Goal: Task Accomplishment & Management: Manage account settings

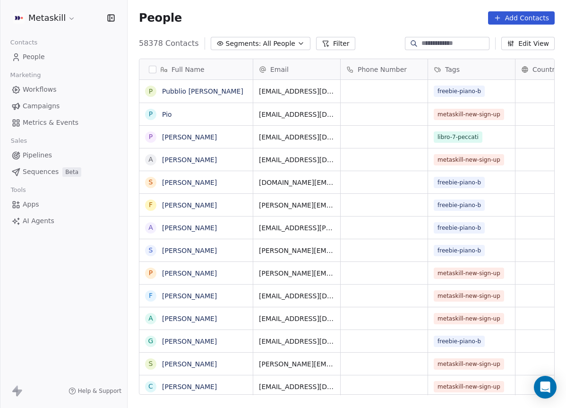
scroll to position [359, 439]
click at [45, 153] on span "Pipelines" at bounding box center [37, 155] width 29 height 10
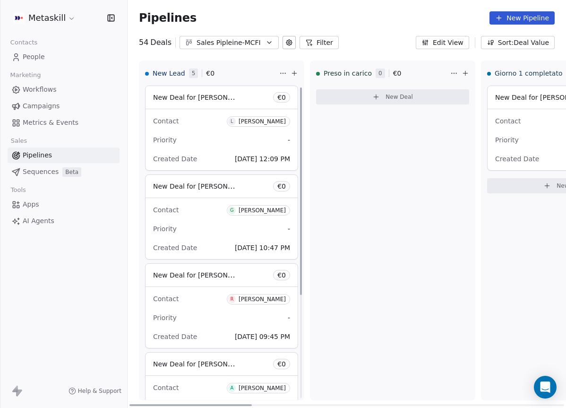
click at [247, 47] on div "Sales Pipleine-MCFI" at bounding box center [229, 43] width 65 height 10
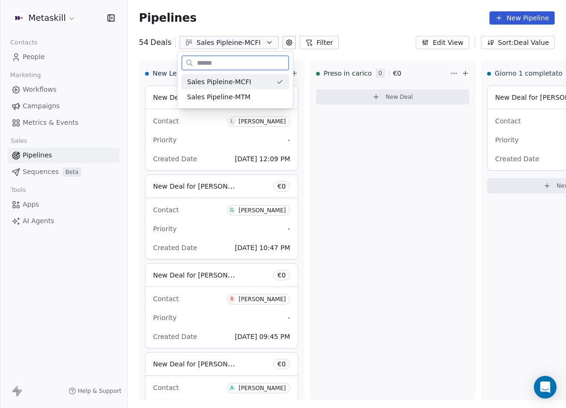
click at [250, 94] on div "Sales Pipeline-MTM" at bounding box center [235, 97] width 96 height 10
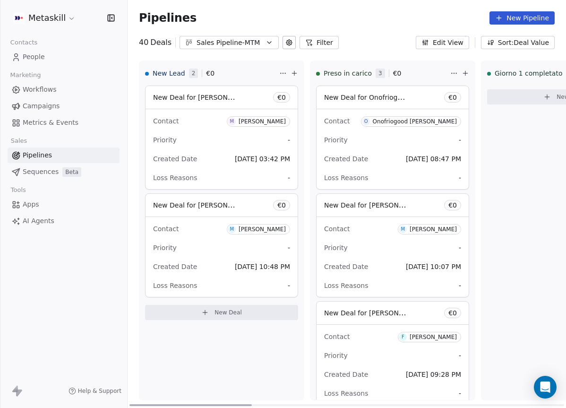
click at [418, 122] on div "Onofriogood Onofrio signorello" at bounding box center [415, 121] width 84 height 7
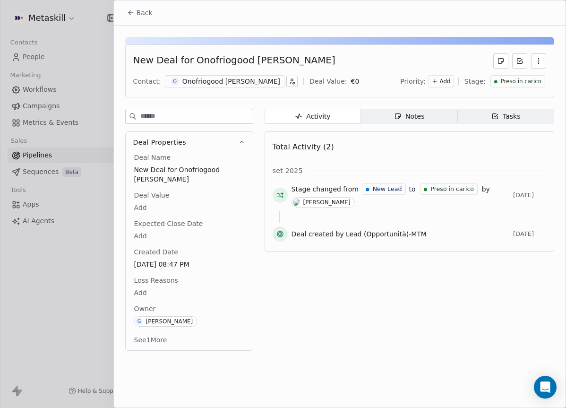
click at [529, 78] on span "Preso in carico" at bounding box center [521, 82] width 41 height 8
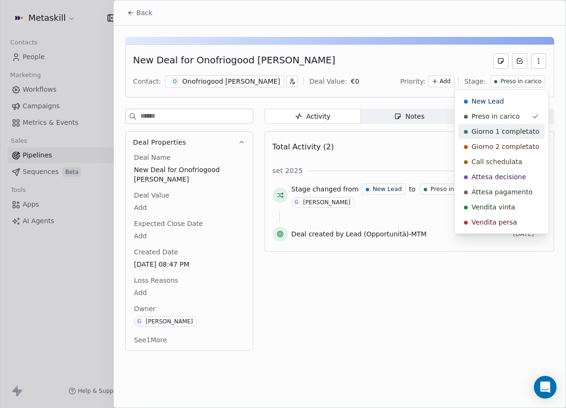
click at [513, 129] on span "Giorno 1 completato" at bounding box center [506, 131] width 68 height 9
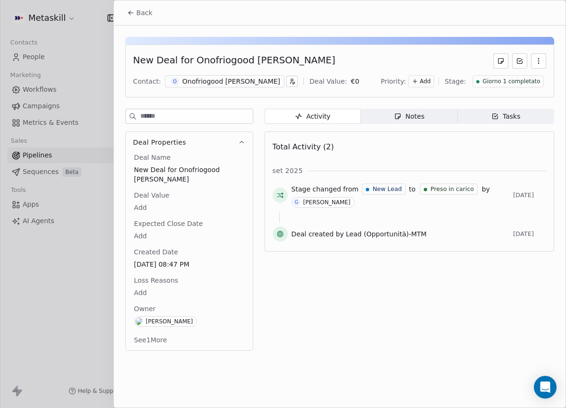
click at [155, 14] on button "Back" at bounding box center [140, 12] width 37 height 17
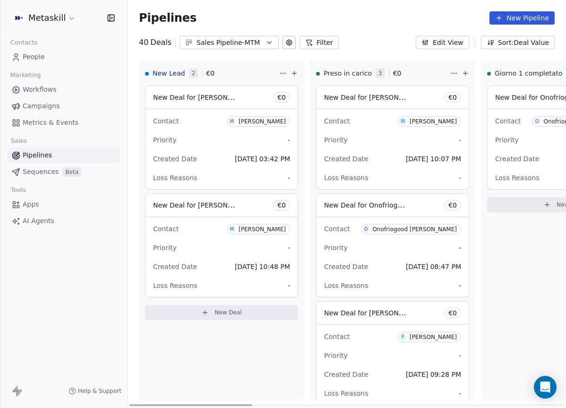
click at [445, 125] on span "M Mauro Antenucci" at bounding box center [429, 121] width 63 height 10
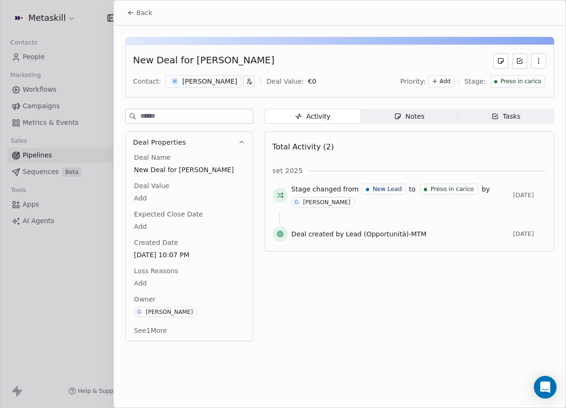
click at [507, 83] on span "Preso in carico" at bounding box center [521, 82] width 41 height 8
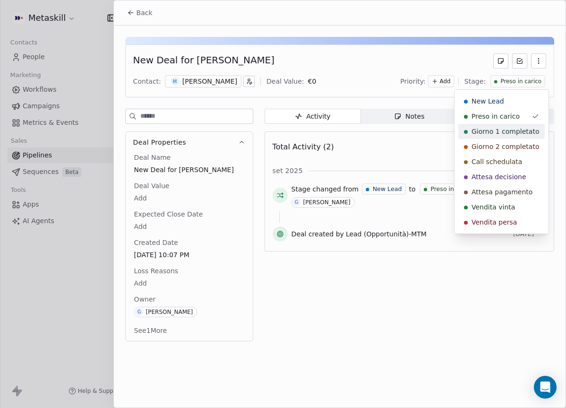
click at [479, 126] on div "Giorno 1 completato" at bounding box center [502, 131] width 87 height 15
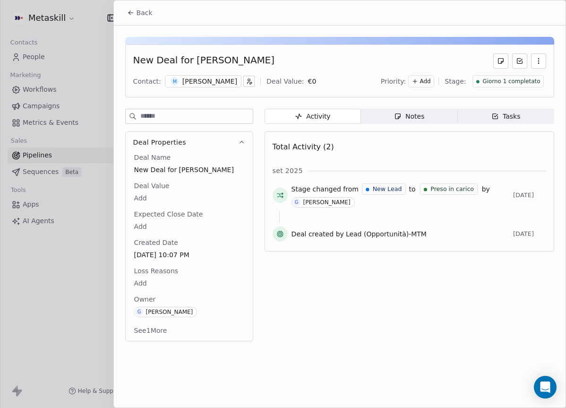
click at [151, 15] on span "Back" at bounding box center [145, 12] width 16 height 9
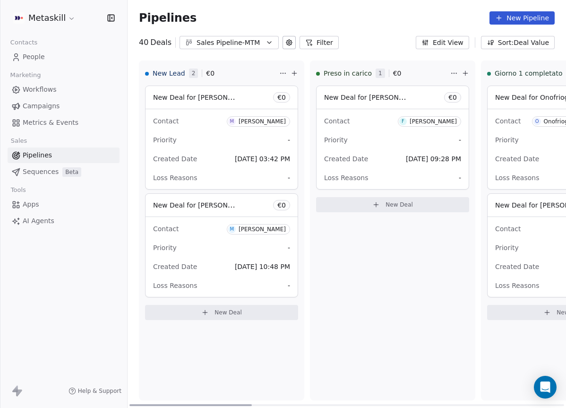
click at [442, 120] on div "Francesco Tedesco" at bounding box center [433, 121] width 47 height 7
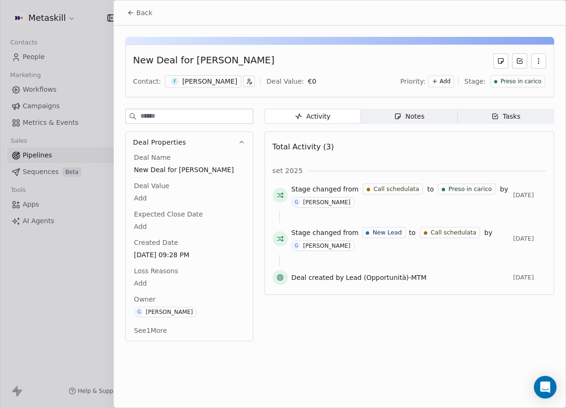
click at [524, 82] on span "Preso in carico" at bounding box center [521, 82] width 41 height 8
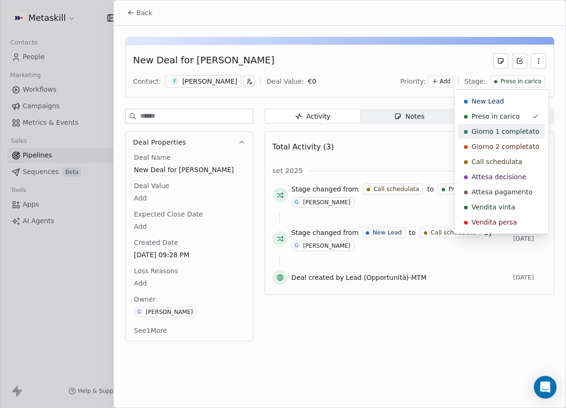
click at [483, 135] on span "Giorno 1 completato" at bounding box center [506, 131] width 68 height 9
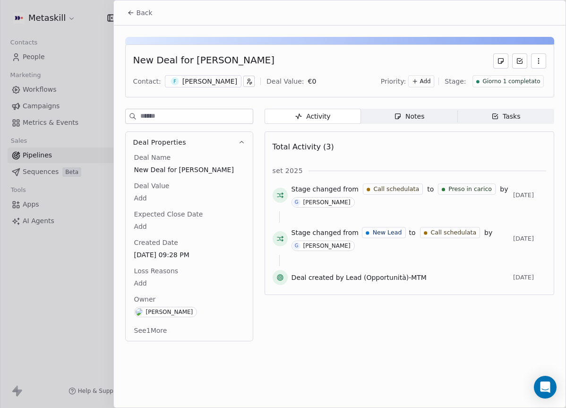
click at [144, 5] on button "Back" at bounding box center [140, 12] width 37 height 17
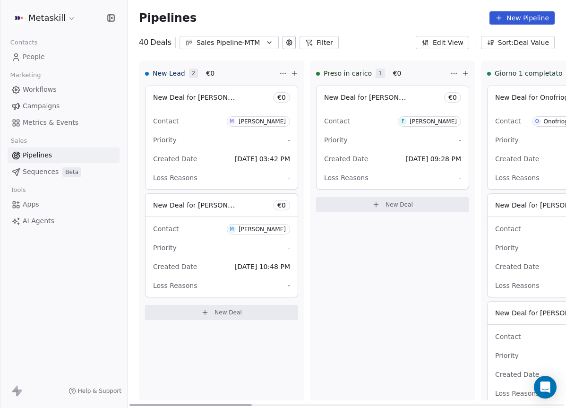
click at [267, 42] on icon "button" at bounding box center [270, 43] width 8 height 8
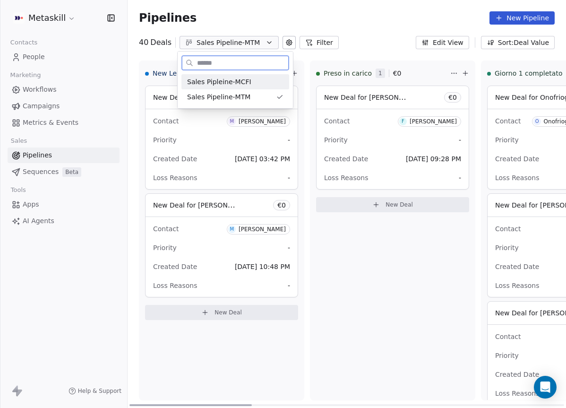
click at [264, 80] on div "Sales Pipleine-MCFI" at bounding box center [235, 82] width 96 height 10
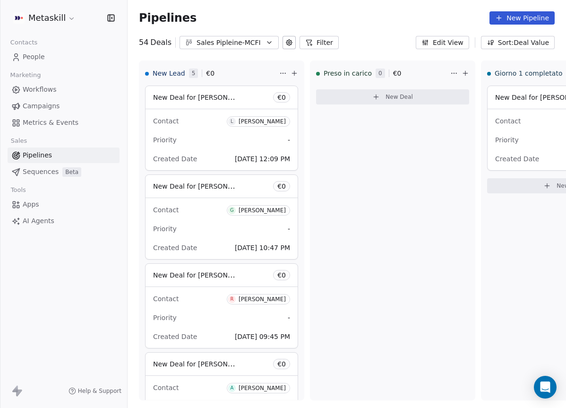
click at [252, 50] on div "Pipelines New Pipeline 54 Deals Sales Pipleine-MCFI Filter Edit View Sort: Deal…" at bounding box center [347, 204] width 439 height 408
click at [266, 43] on icon "button" at bounding box center [270, 43] width 8 height 8
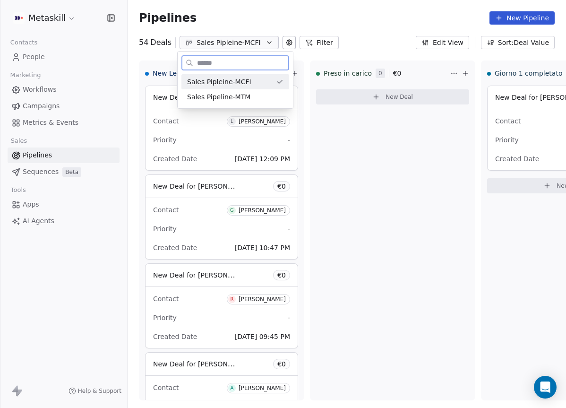
click at [258, 89] on div "Sales Pipeline-MTM" at bounding box center [236, 96] width 108 height 15
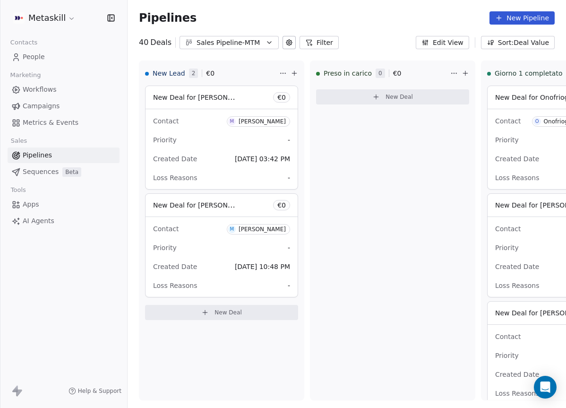
click at [254, 48] on button "Sales Pipeline-MTM" at bounding box center [229, 42] width 99 height 13
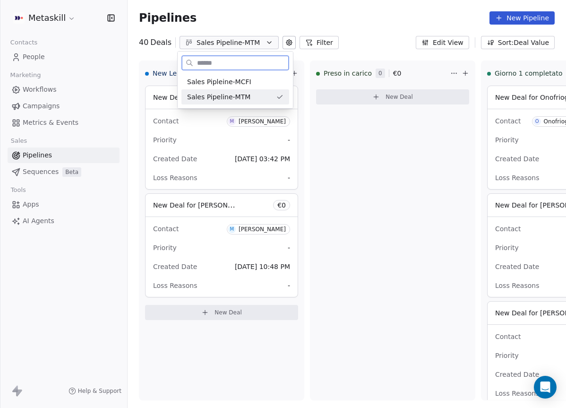
click at [256, 90] on div "Sales Pipeline-MTM" at bounding box center [236, 96] width 108 height 15
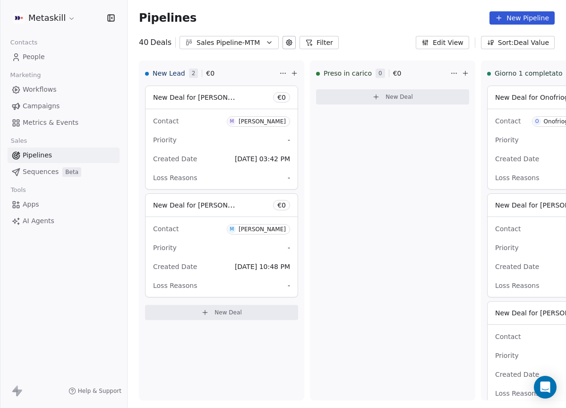
click at [262, 46] on button "Sales Pipeline-MTM" at bounding box center [229, 42] width 99 height 13
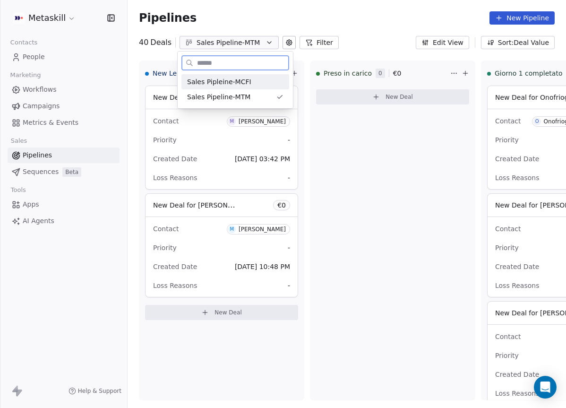
click at [258, 87] on div "Sales Pipleine-MCFI" at bounding box center [236, 81] width 108 height 15
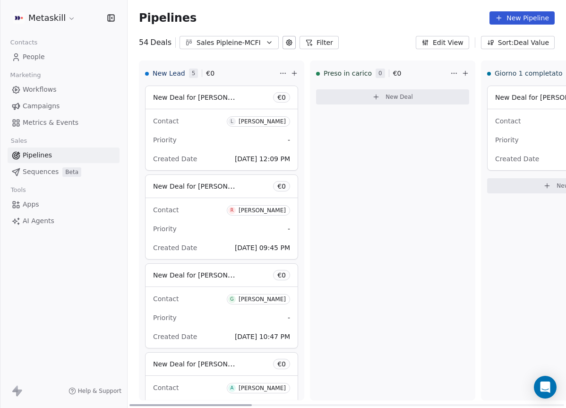
click at [271, 118] on div "Lorenzo Delrio" at bounding box center [262, 121] width 47 height 7
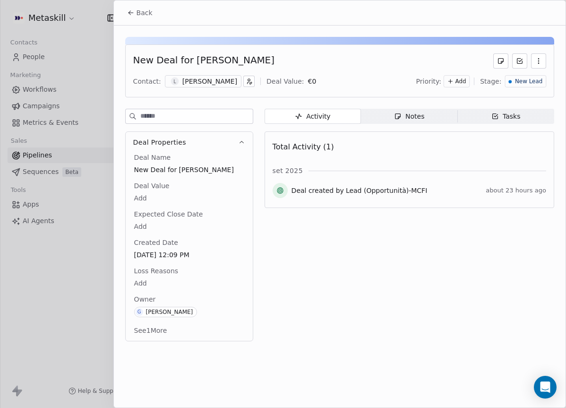
click at [200, 77] on div "Lorenzo Delrio" at bounding box center [210, 81] width 55 height 9
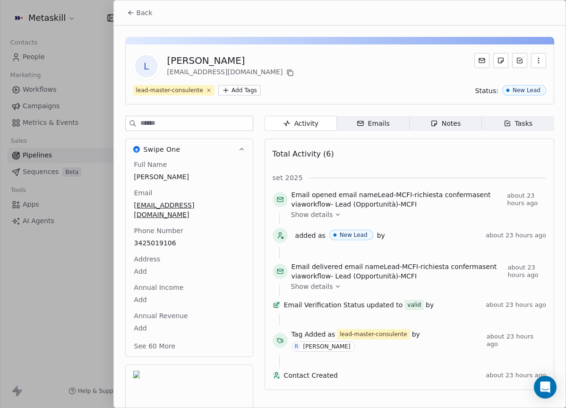
click at [448, 116] on span "Notes Notes" at bounding box center [445, 123] width 72 height 15
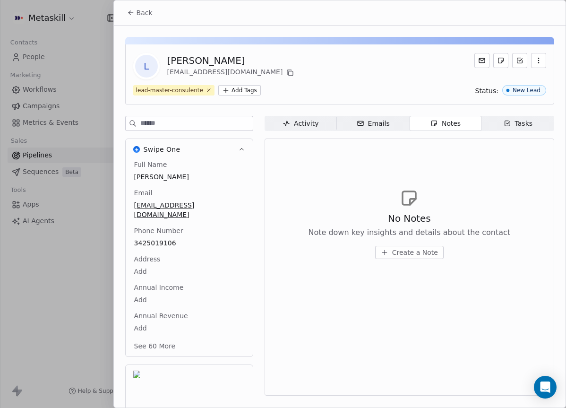
click at [151, 238] on span "3425019106" at bounding box center [189, 242] width 110 height 9
click at [156, 239] on span "3425019106" at bounding box center [189, 243] width 109 height 9
click at [164, 239] on span "3425019106" at bounding box center [189, 243] width 109 height 9
click at [331, 176] on html "Metaskill Contacts People Marketing Workflows Campaigns Metrics & Events Sales …" at bounding box center [283, 204] width 566 height 408
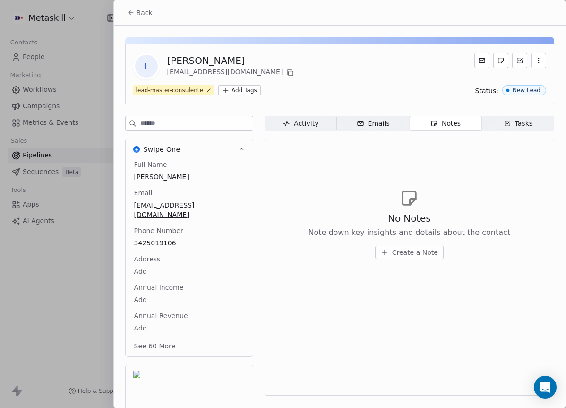
click at [434, 252] on span "Create a Note" at bounding box center [415, 252] width 46 height 9
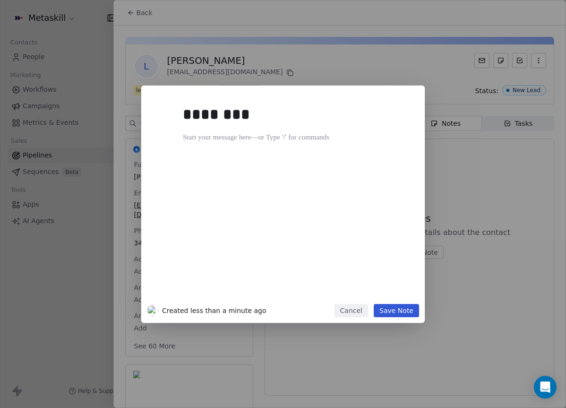
click at [409, 194] on div "********" at bounding box center [297, 199] width 229 height 201
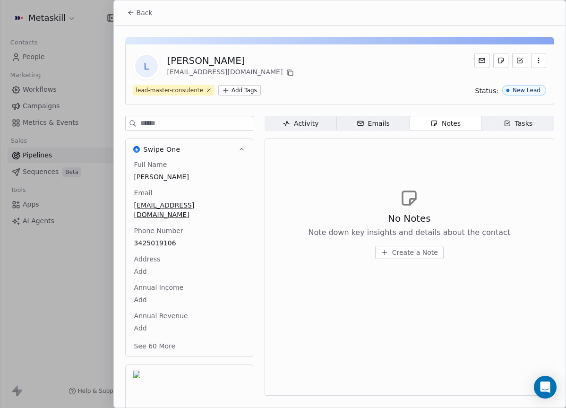
click at [475, 193] on div "******** Created 1 minute ago Cancel Save Note" at bounding box center [283, 204] width 566 height 237
click at [287, 71] on icon at bounding box center [291, 73] width 8 height 8
click at [401, 251] on span "Create a Note" at bounding box center [415, 252] width 46 height 9
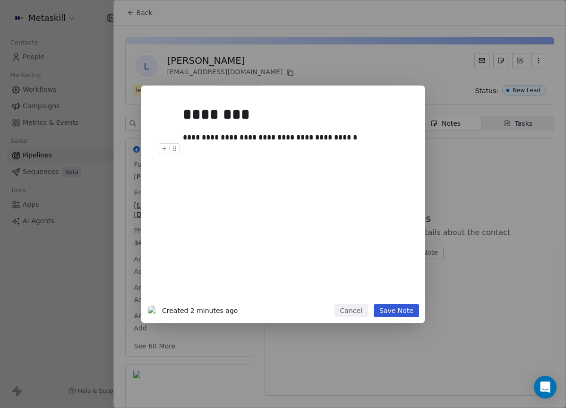
click at [354, 141] on div "**********" at bounding box center [297, 137] width 229 height 11
click at [226, 151] on div "**********" at bounding box center [297, 143] width 229 height 23
click at [232, 149] on div "**********" at bounding box center [297, 143] width 229 height 23
click at [377, 140] on div "**********" at bounding box center [297, 143] width 229 height 23
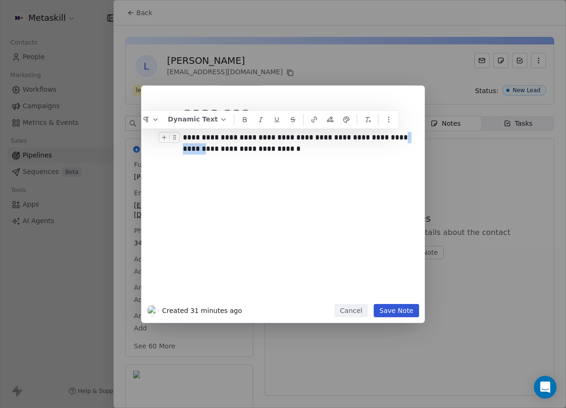
click at [373, 135] on div "**********" at bounding box center [297, 143] width 229 height 23
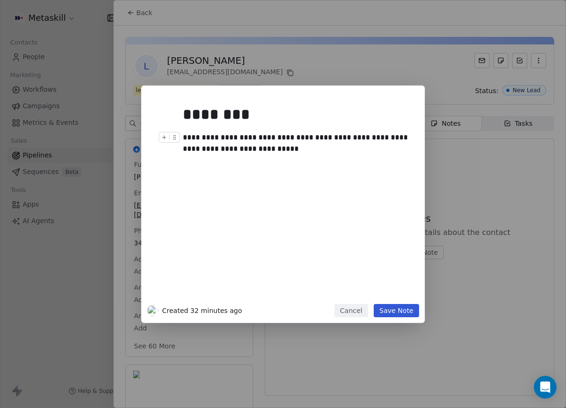
click at [373, 137] on div "**********" at bounding box center [297, 143] width 229 height 23
click at [374, 139] on div "**********" at bounding box center [297, 143] width 229 height 23
click at [334, 176] on div "**********" at bounding box center [297, 199] width 229 height 201
click at [333, 155] on div at bounding box center [297, 160] width 229 height 11
click at [339, 152] on div "**********" at bounding box center [297, 143] width 229 height 23
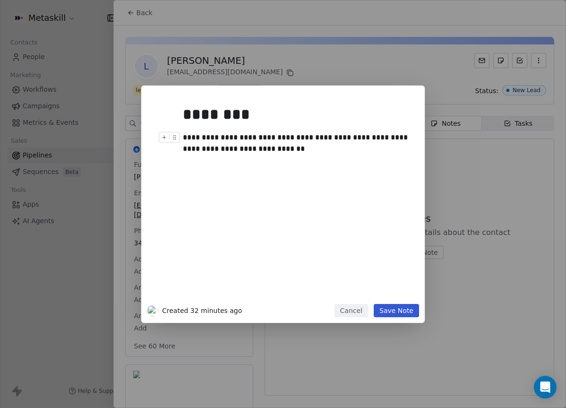
click at [389, 137] on div "**********" at bounding box center [297, 143] width 229 height 23
click at [339, 163] on div at bounding box center [297, 160] width 229 height 11
click at [333, 142] on div "**********" at bounding box center [297, 143] width 229 height 23
click at [324, 149] on div "**********" at bounding box center [297, 143] width 229 height 23
click at [400, 315] on button "Save Note" at bounding box center [396, 310] width 45 height 13
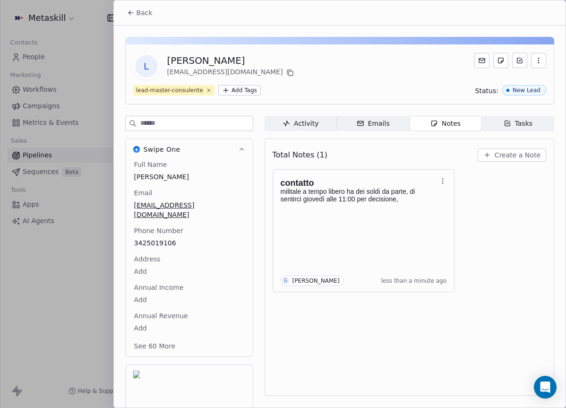
click at [155, 13] on button "Back" at bounding box center [140, 12] width 37 height 17
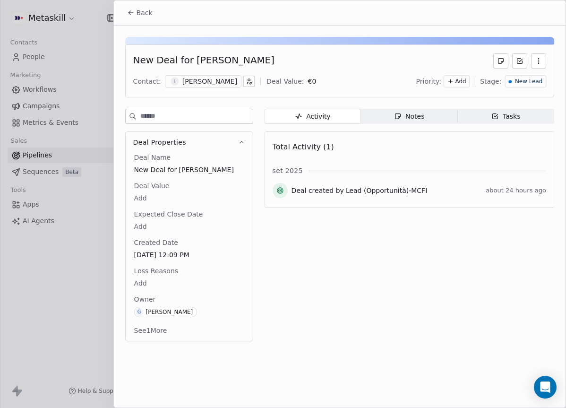
click at [528, 78] on span "New Lead" at bounding box center [528, 82] width 27 height 8
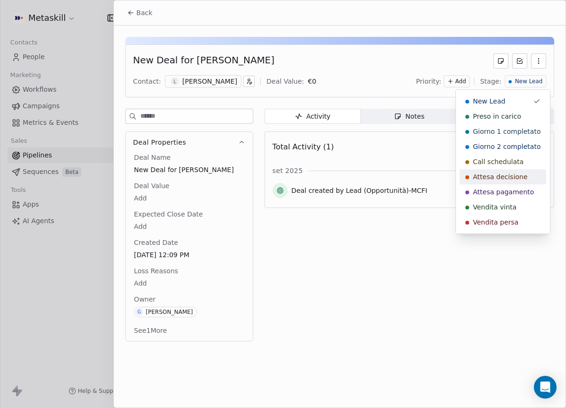
click at [500, 182] on div "Attesa decisione" at bounding box center [503, 176] width 87 height 15
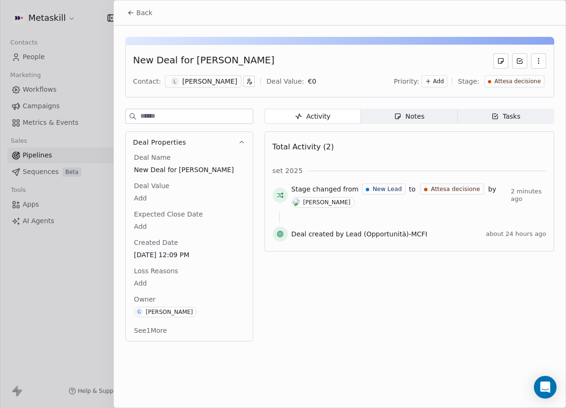
click at [149, 21] on button "Back" at bounding box center [140, 12] width 37 height 17
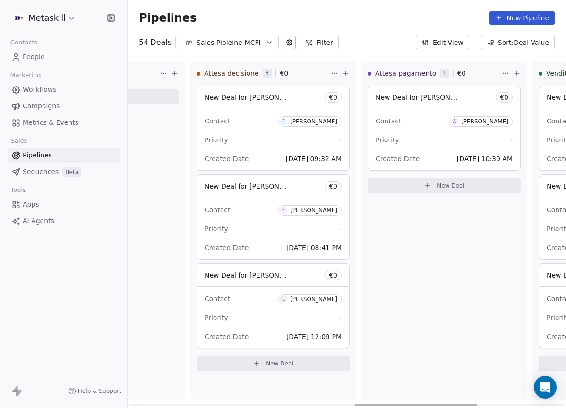
scroll to position [0, 811]
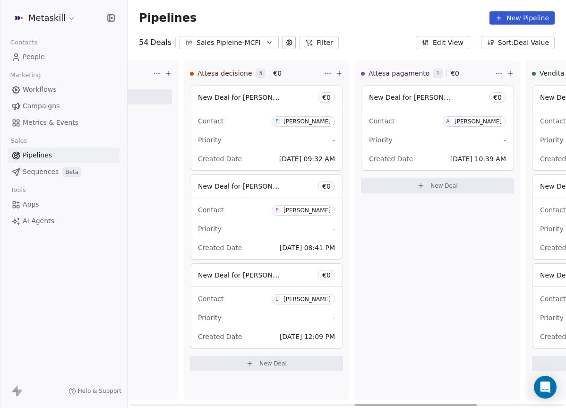
drag, startPoint x: 240, startPoint y: 402, endPoint x: 466, endPoint y: 383, distance: 227.3
click at [466, 404] on div at bounding box center [416, 405] width 122 height 2
click at [426, 132] on div "Priority -" at bounding box center [437, 139] width 137 height 15
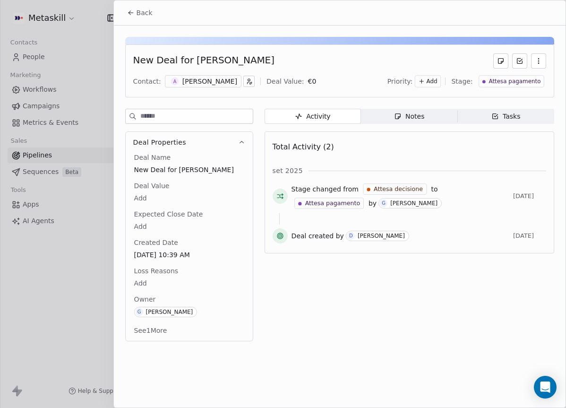
click at [392, 104] on div "New Deal for Alberto Gattinoni Contact: A Alberto Gattinoni Deal Value: € 0 Pri…" at bounding box center [340, 187] width 452 height 322
click at [412, 127] on div "Activity Activity Notes Notes Tasks Tasks Total Activity (2) set 2025 Stage cha…" at bounding box center [410, 228] width 290 height 238
click at [412, 119] on div "Notes" at bounding box center [409, 117] width 30 height 10
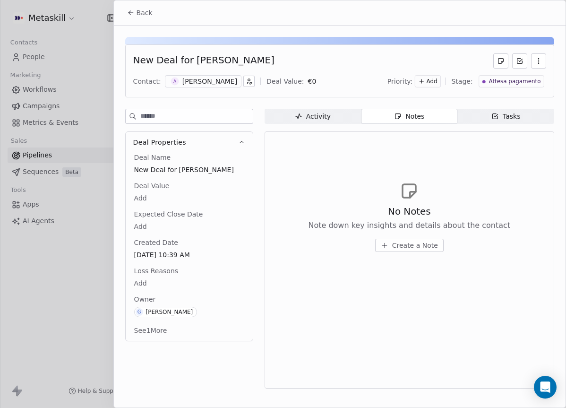
click at [187, 82] on div "Alberto Gattinoni" at bounding box center [210, 81] width 55 height 9
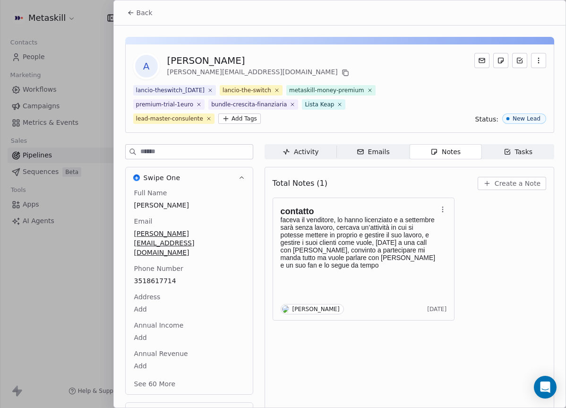
click at [370, 171] on div "Total Notes (1) Create a Note contatto faceva il venditore, lo hanno licenziato…" at bounding box center [410, 295] width 290 height 257
click at [190, 60] on div "Alberto Gattinoni" at bounding box center [259, 60] width 184 height 13
copy div "Alberto Gattinoni"
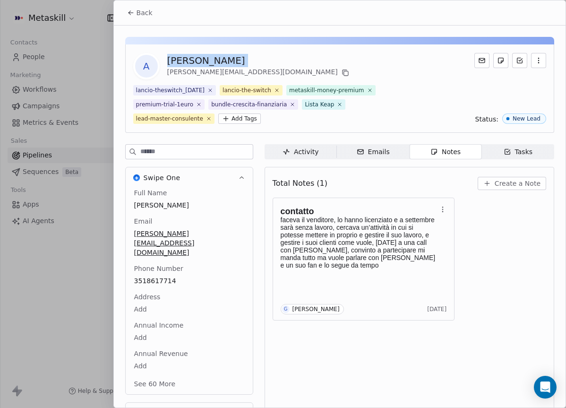
click at [155, 16] on button "Back" at bounding box center [140, 12] width 37 height 17
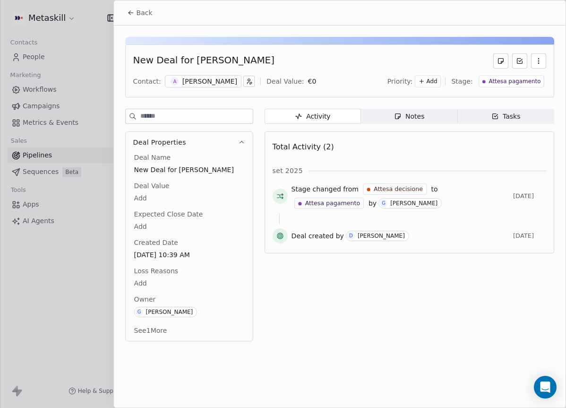
click at [150, 16] on span "Back" at bounding box center [145, 12] width 16 height 9
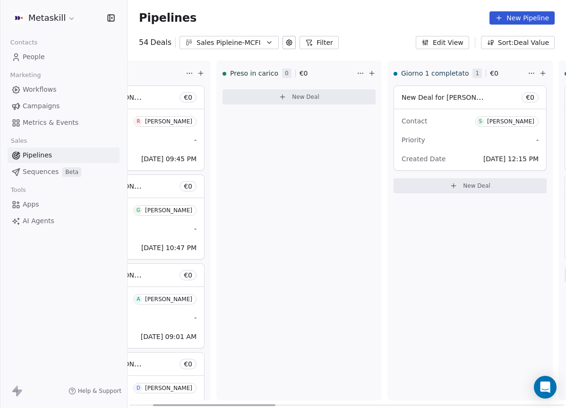
drag, startPoint x: 373, startPoint y: 404, endPoint x: 170, endPoint y: 380, distance: 204.3
click at [170, 404] on div at bounding box center [214, 405] width 122 height 2
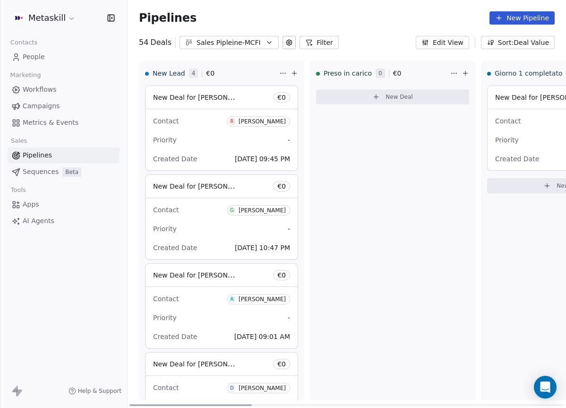
drag, startPoint x: 229, startPoint y: 405, endPoint x: 146, endPoint y: 400, distance: 82.9
click at [147, 404] on div at bounding box center [191, 405] width 122 height 2
click at [257, 121] on div "Riccardo Dellepiane" at bounding box center [262, 121] width 47 height 7
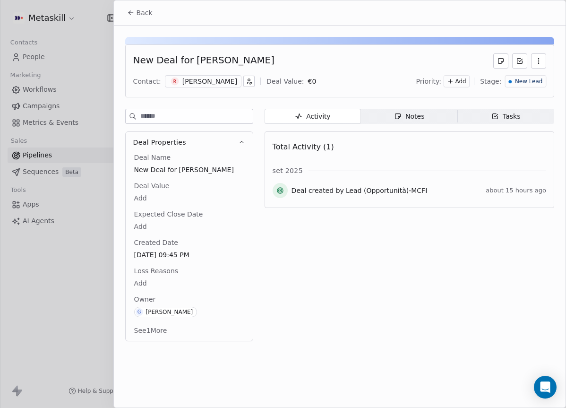
click at [221, 83] on div "Riccardo Dellepiane" at bounding box center [210, 81] width 55 height 9
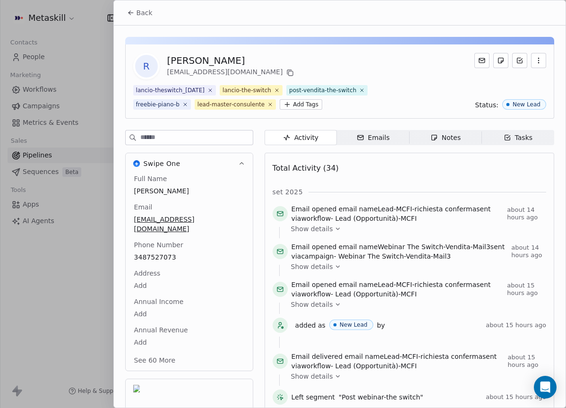
scroll to position [44, 0]
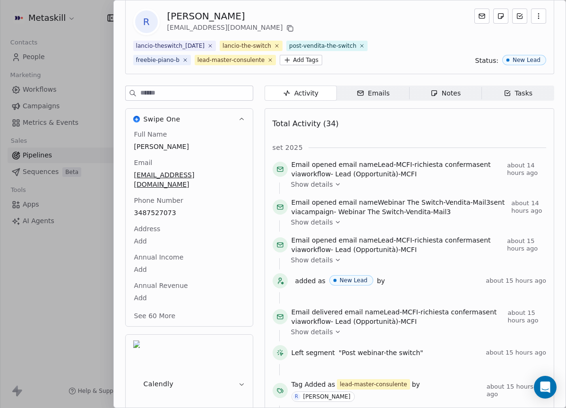
click at [167, 242] on div "Full Name Riccardo Dellepiane Email rickydelle03@gmail.com Phone Number 3487527…" at bounding box center [189, 226] width 114 height 193
click at [168, 209] on span "3487527073" at bounding box center [189, 213] width 109 height 9
click at [165, 209] on input "**********" at bounding box center [188, 209] width 109 height 19
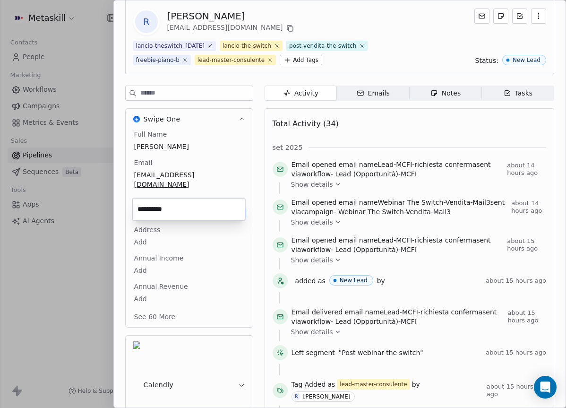
click at [239, 180] on html "Metaskill Contacts People Marketing Workflows Campaigns Metrics & Events Sales …" at bounding box center [283, 204] width 566 height 408
click at [440, 96] on div "Notes" at bounding box center [446, 93] width 30 height 10
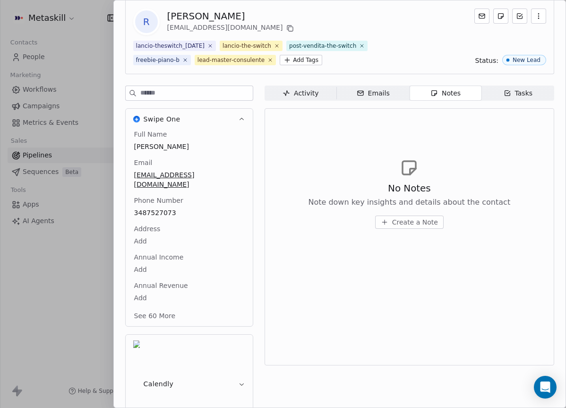
scroll to position [8, 0]
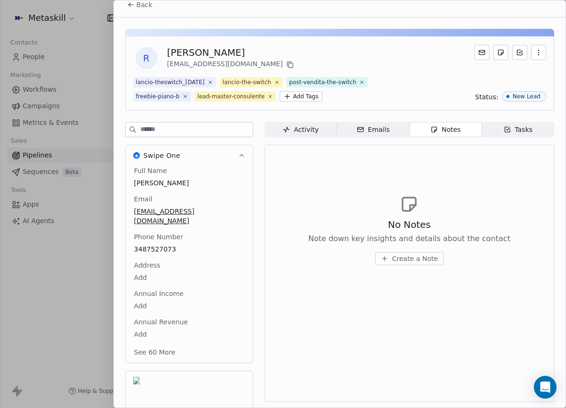
click at [403, 257] on span "Create a Note" at bounding box center [415, 258] width 46 height 9
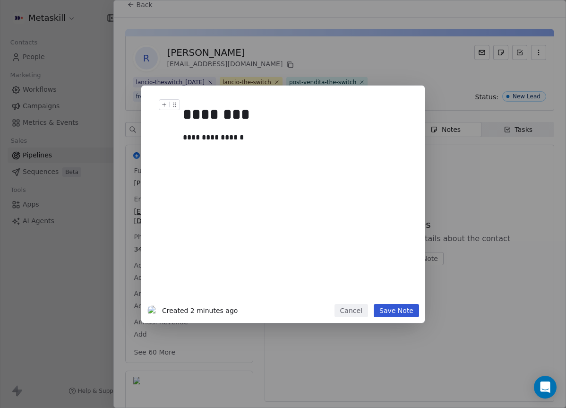
click at [394, 317] on button "Save Note" at bounding box center [396, 310] width 45 height 13
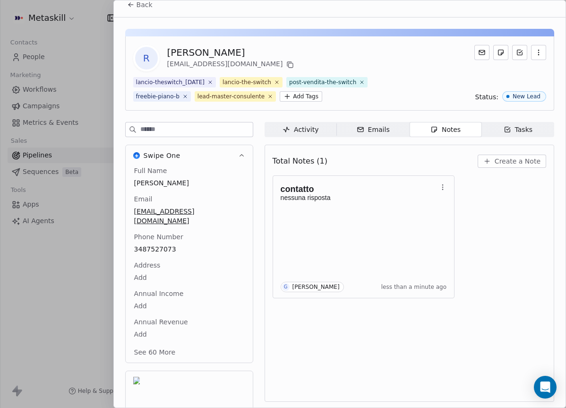
click at [149, 13] on button "Back" at bounding box center [140, 4] width 37 height 17
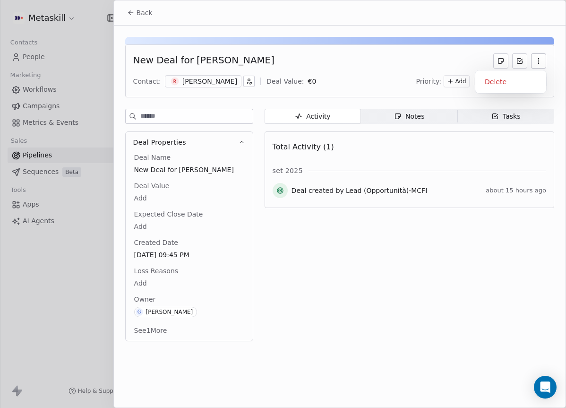
click at [538, 68] on button "button" at bounding box center [538, 60] width 15 height 15
click at [539, 111] on span "Tasks Tasks" at bounding box center [506, 116] width 96 height 15
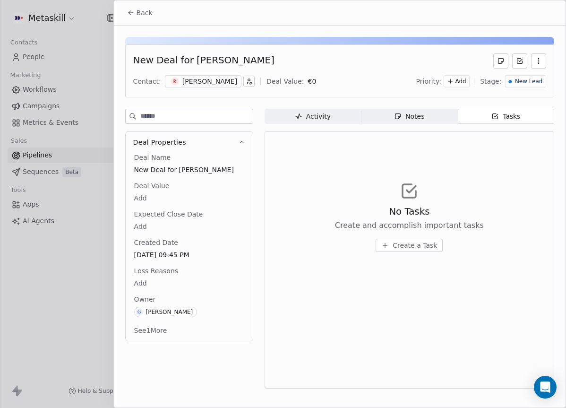
click at [540, 66] on button "button" at bounding box center [538, 60] width 15 height 15
click at [547, 97] on div "New Deal for Riccardo Dellepiane Contact: R Riccardo Dellepiane Deal Value: € 0…" at bounding box center [339, 70] width 429 height 53
click at [545, 88] on div "Priority: Add Stage: New Lead" at bounding box center [482, 81] width 130 height 14
click at [545, 87] on div "Priority: Add Stage: New Lead" at bounding box center [482, 81] width 130 height 14
click at [541, 85] on span "New Lead" at bounding box center [528, 82] width 27 height 8
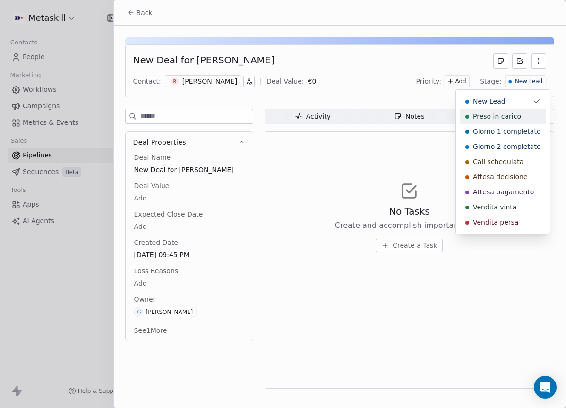
click at [520, 115] on div "Preso in carico" at bounding box center [503, 116] width 75 height 9
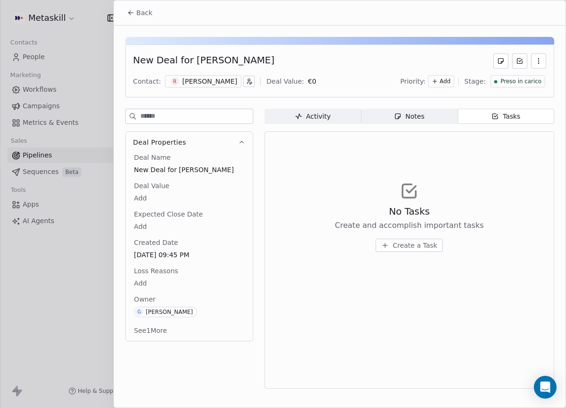
click at [132, 10] on icon at bounding box center [131, 13] width 8 height 8
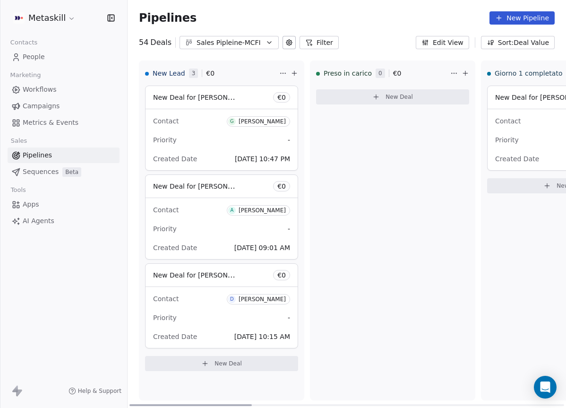
click at [252, 126] on span "G Gianluca Boccia" at bounding box center [258, 121] width 63 height 10
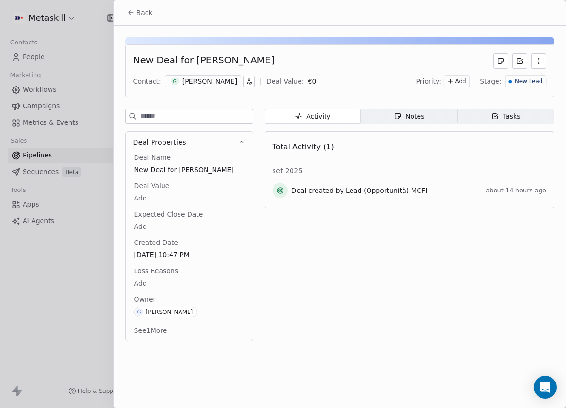
click at [215, 73] on div "New Deal for Gianluca Boccia Contact: G Gianluca Boccia Deal Value: € 0 Priorit…" at bounding box center [339, 70] width 429 height 53
click at [215, 76] on div "G Gianluca Boccia" at bounding box center [203, 81] width 77 height 12
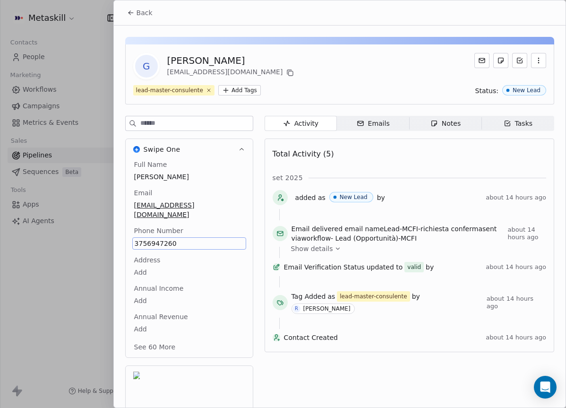
click at [166, 239] on span "3756947260" at bounding box center [189, 243] width 109 height 9
click at [165, 239] on span "3756947260" at bounding box center [189, 243] width 109 height 9
click at [165, 235] on input "**********" at bounding box center [188, 239] width 109 height 19
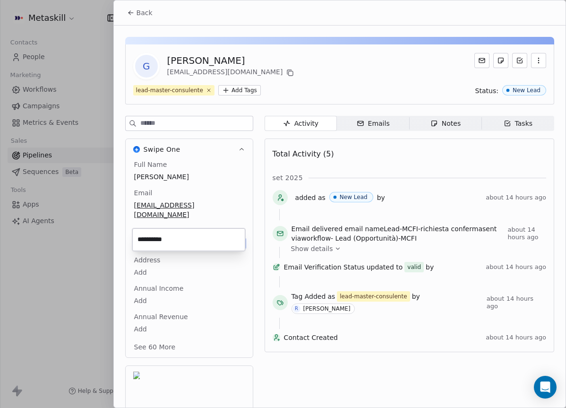
click at [444, 123] on html "Metaskill Contacts People Marketing Workflows Campaigns Metrics & Events Sales …" at bounding box center [283, 204] width 566 height 408
click at [444, 123] on div "Notes" at bounding box center [446, 124] width 30 height 10
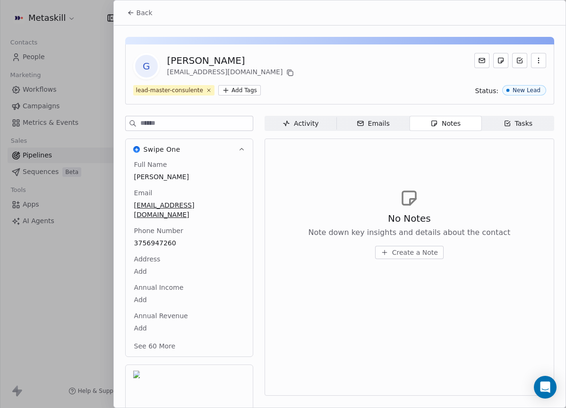
click at [414, 247] on button "Create a Note" at bounding box center [409, 252] width 69 height 13
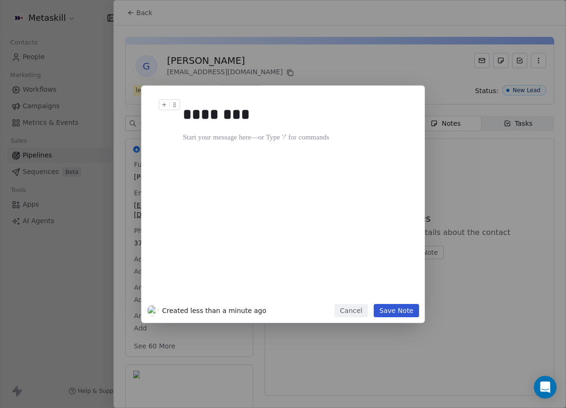
click at [284, 35] on div "******** Created less than a minute ago Cancel Save Note" at bounding box center [283, 204] width 566 height 408
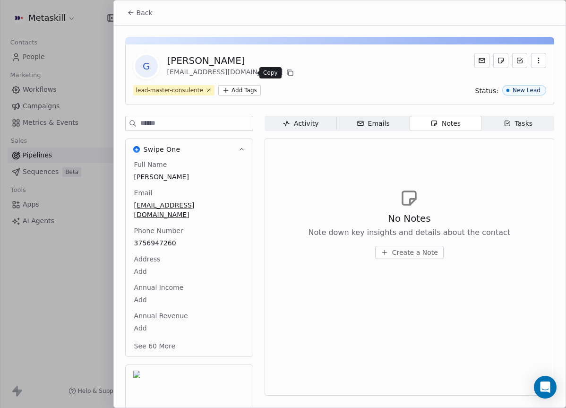
click at [285, 77] on button at bounding box center [290, 72] width 11 height 11
click at [427, 252] on span "Create a Note" at bounding box center [415, 252] width 46 height 9
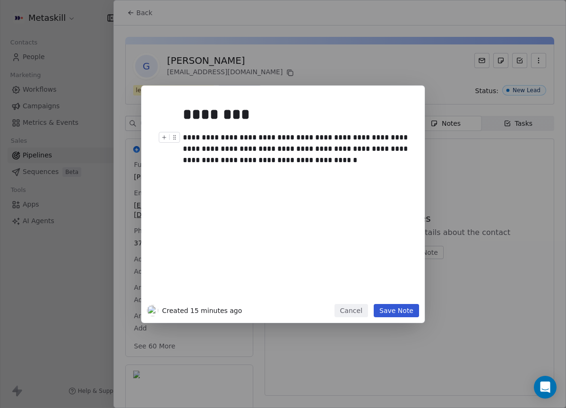
click at [294, 163] on div "**********" at bounding box center [297, 149] width 229 height 34
click at [300, 145] on div "**********" at bounding box center [297, 149] width 229 height 34
click at [304, 156] on div "**********" at bounding box center [297, 149] width 229 height 34
click at [395, 158] on div "**********" at bounding box center [297, 149] width 229 height 34
click at [399, 307] on button "Save Note" at bounding box center [396, 310] width 45 height 13
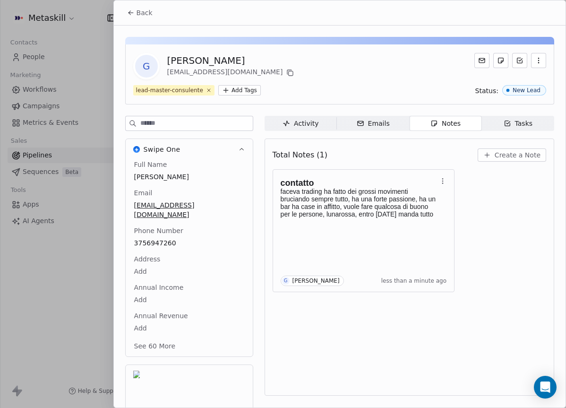
click at [150, 16] on span "Back" at bounding box center [145, 12] width 16 height 9
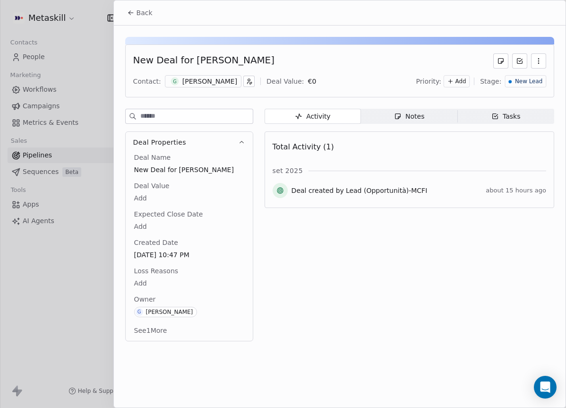
click at [516, 85] on div "New Lead" at bounding box center [526, 82] width 34 height 8
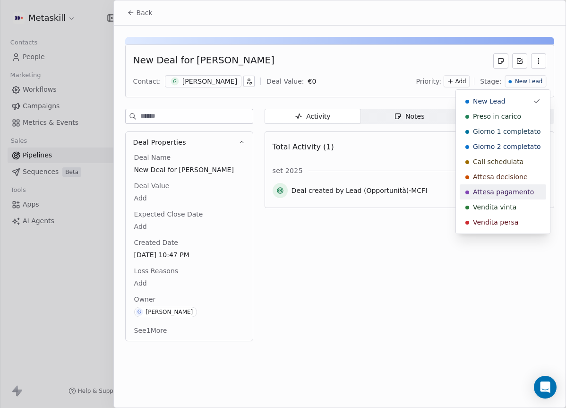
click at [498, 189] on span "Attesa pagamento" at bounding box center [503, 191] width 61 height 9
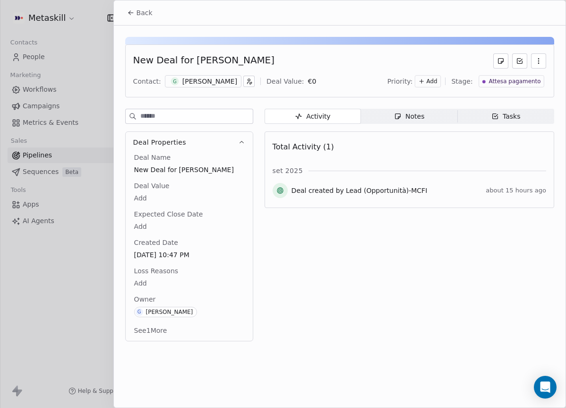
click at [420, 282] on div "Activity Activity Notes Notes Tasks Tasks Total Activity (1) set 2025 Deal crea…" at bounding box center [410, 228] width 290 height 238
click at [207, 85] on div "Gianluca Boccia" at bounding box center [210, 81] width 55 height 9
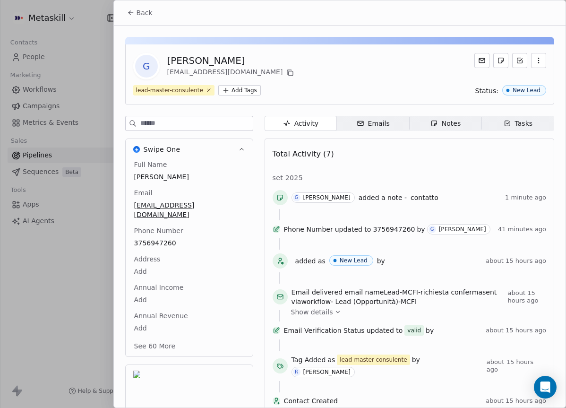
click at [148, 9] on span "Back" at bounding box center [145, 12] width 16 height 9
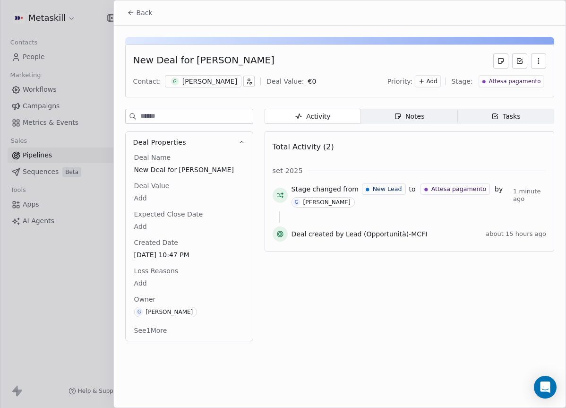
click at [144, 3] on div "Back" at bounding box center [340, 12] width 452 height 25
click at [144, 12] on span "Back" at bounding box center [145, 12] width 16 height 9
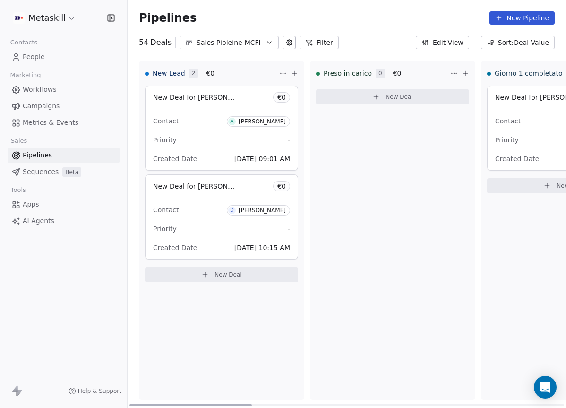
click at [253, 124] on div "Anna maria Cadau" at bounding box center [262, 121] width 47 height 7
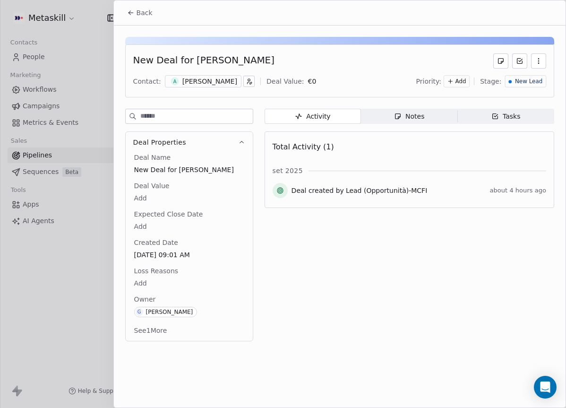
click at [227, 84] on div "Anna maria Cadau" at bounding box center [210, 81] width 55 height 9
